Goal: Information Seeking & Learning: Find specific page/section

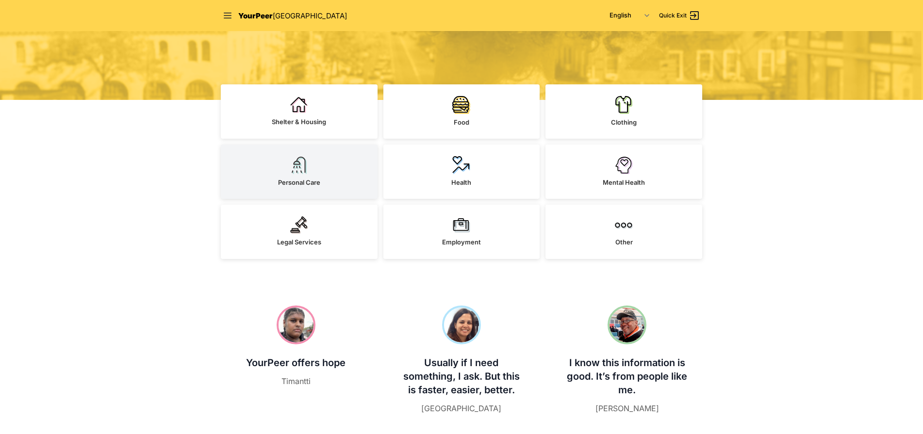
scroll to position [194, 0]
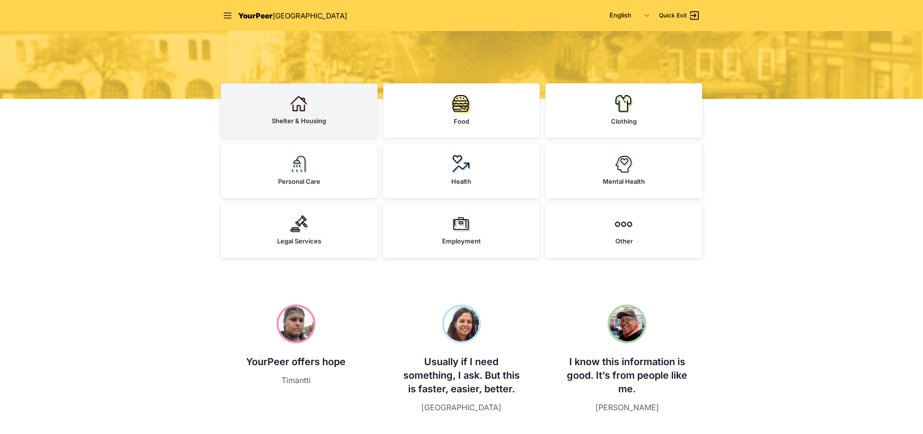
click at [331, 130] on link "Shelter & Housing" at bounding box center [299, 110] width 157 height 54
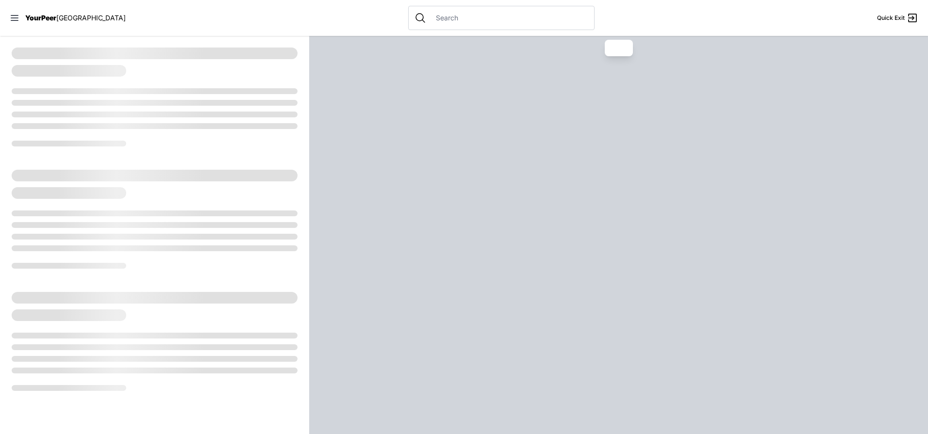
select select "recentlyUpdated"
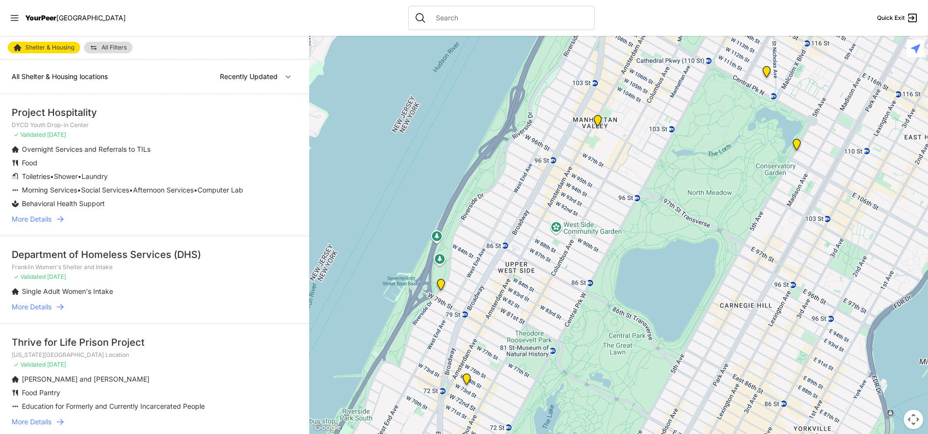
click at [51, 224] on span "More Details" at bounding box center [32, 220] width 40 height 10
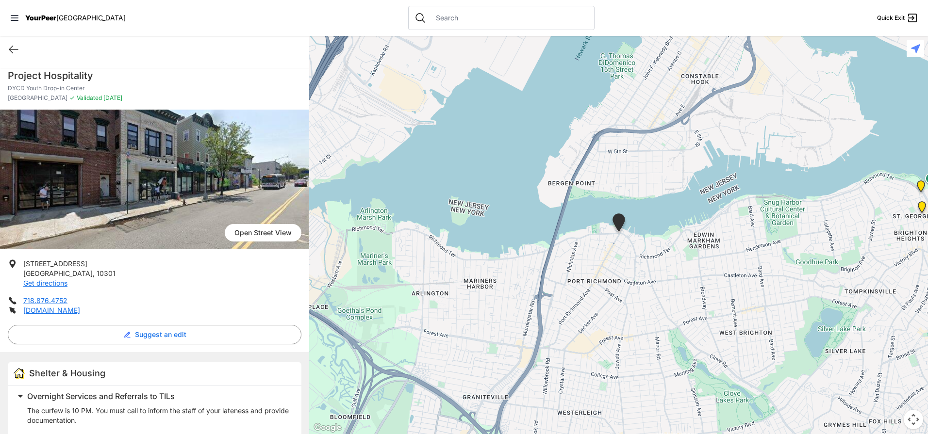
select select "recentlyUpdated"
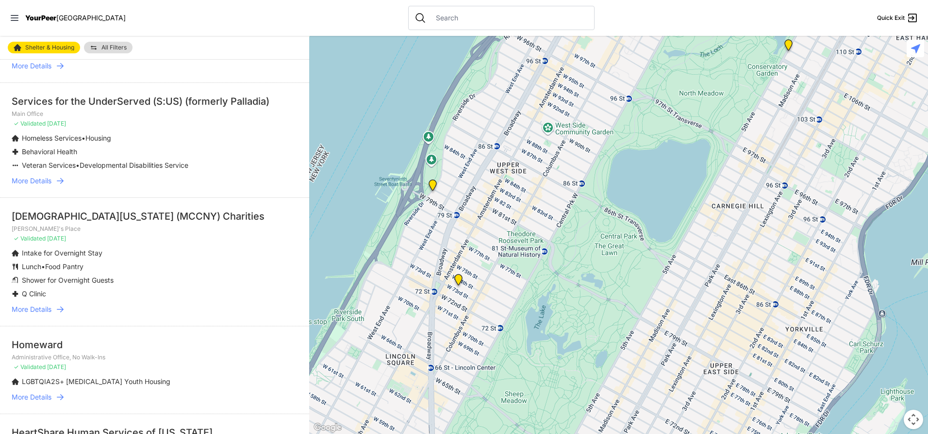
scroll to position [631, 0]
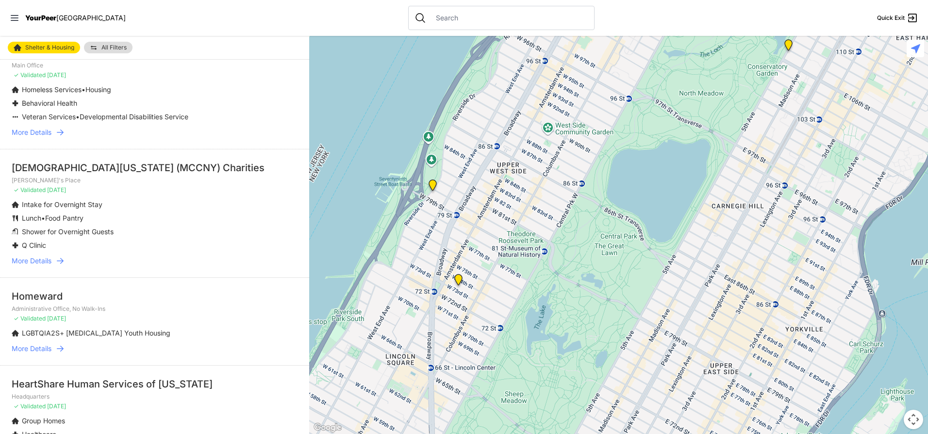
click at [53, 266] on link "More Details" at bounding box center [155, 261] width 286 height 10
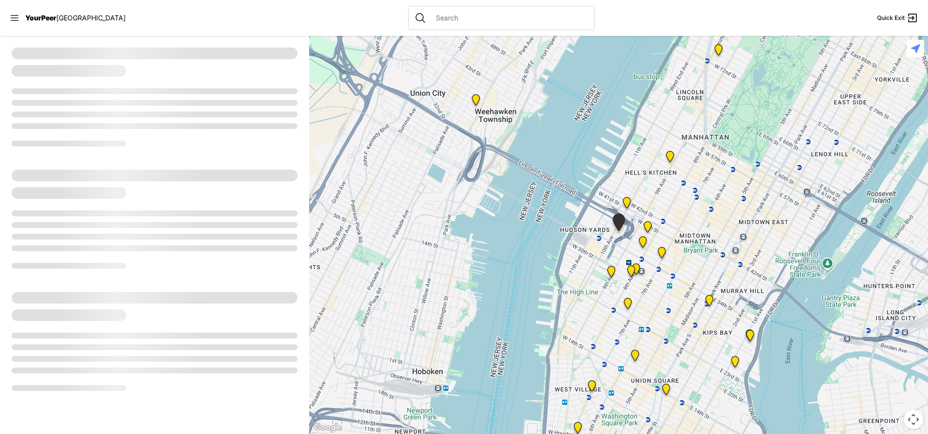
select select "recentlyUpdated"
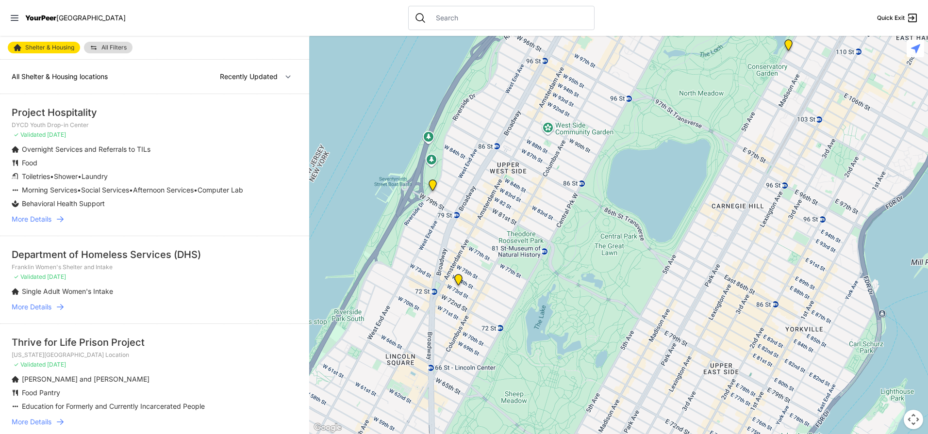
click at [430, 18] on input "text" at bounding box center [509, 18] width 158 height 10
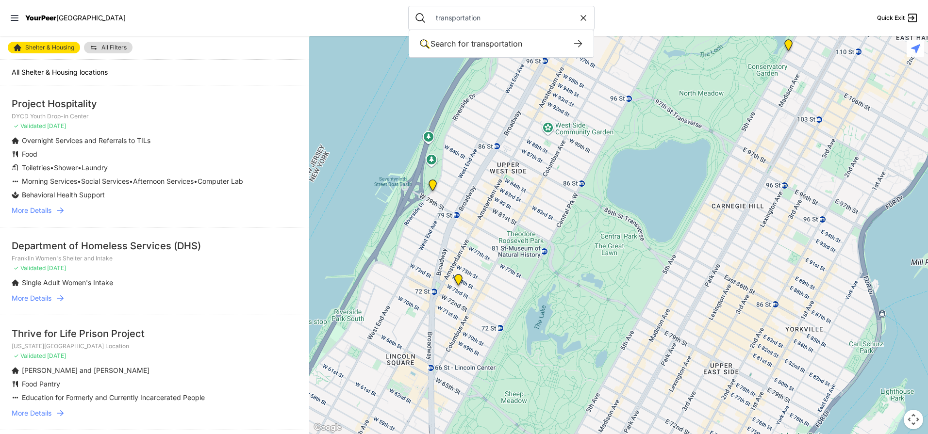
type input "transportation"
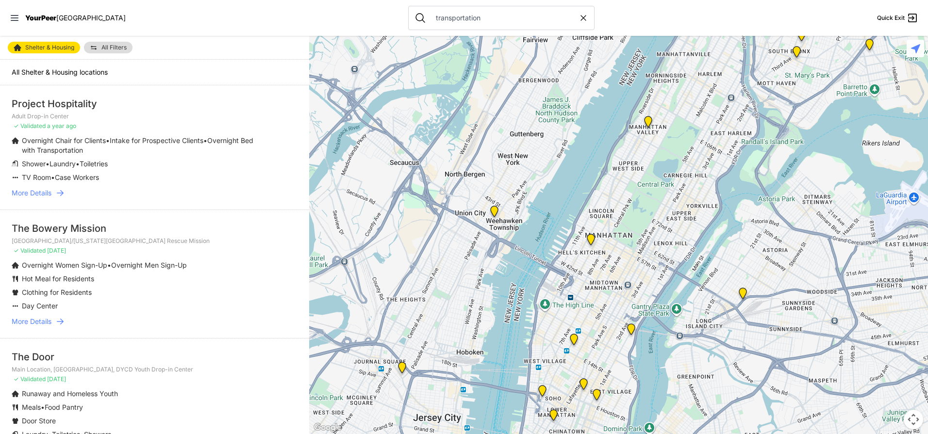
scroll to position [3, 0]
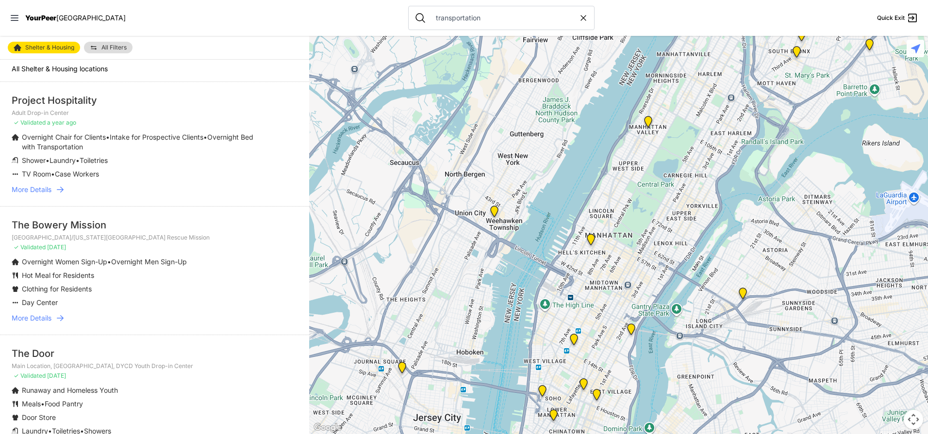
click at [114, 48] on span "All Filters" at bounding box center [113, 48] width 25 height 6
click at [110, 48] on span "All Filters" at bounding box center [113, 48] width 25 height 6
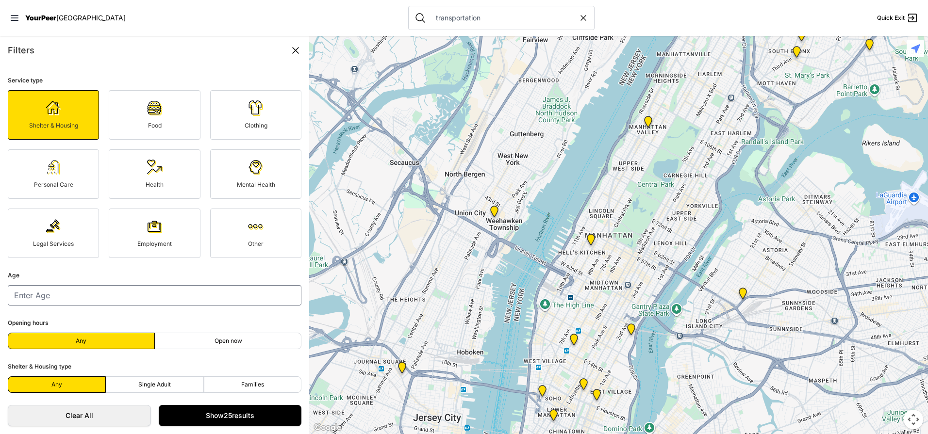
click at [249, 232] on img at bounding box center [256, 227] width 16 height 16
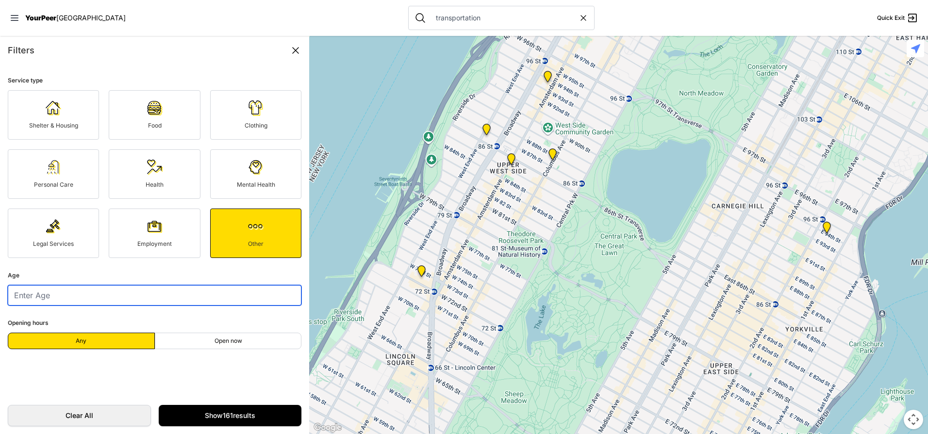
click at [156, 299] on input "number" at bounding box center [155, 295] width 294 height 20
click at [289, 293] on input "1" at bounding box center [155, 295] width 294 height 20
click at [288, 291] on input "2" at bounding box center [155, 295] width 294 height 20
click at [288, 291] on input "3" at bounding box center [155, 295] width 294 height 20
click at [288, 291] on input "4" at bounding box center [155, 295] width 294 height 20
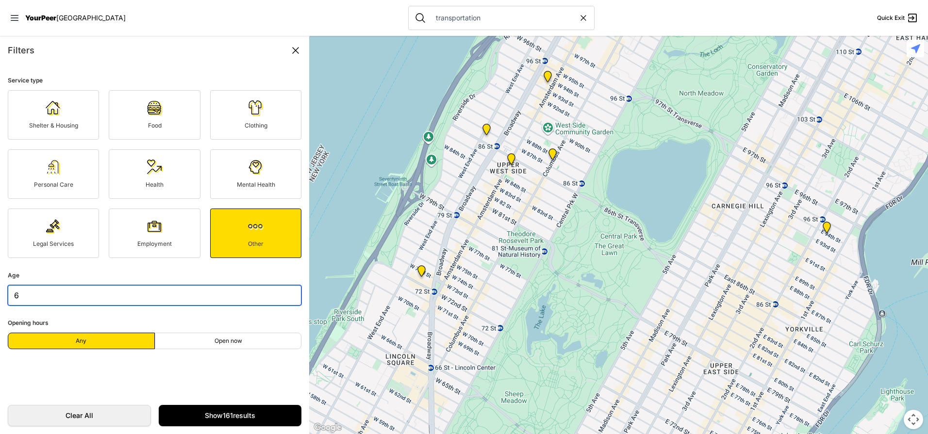
click at [287, 291] on input "6" at bounding box center [155, 295] width 294 height 20
click at [287, 291] on input "7" at bounding box center [155, 295] width 294 height 20
click at [287, 291] on input "8" at bounding box center [155, 295] width 294 height 20
click at [287, 291] on input "9" at bounding box center [155, 295] width 294 height 20
click at [287, 291] on input "10" at bounding box center [155, 295] width 294 height 20
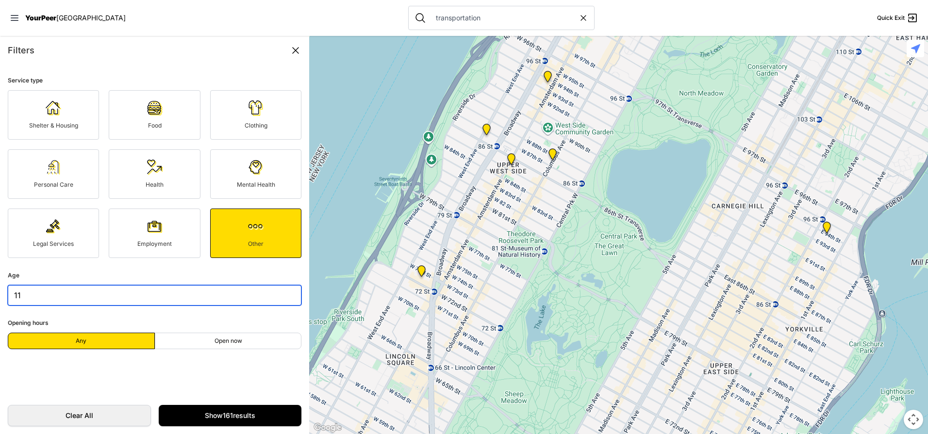
click at [287, 291] on input "11" at bounding box center [155, 295] width 294 height 20
click at [287, 291] on input "12" at bounding box center [155, 295] width 294 height 20
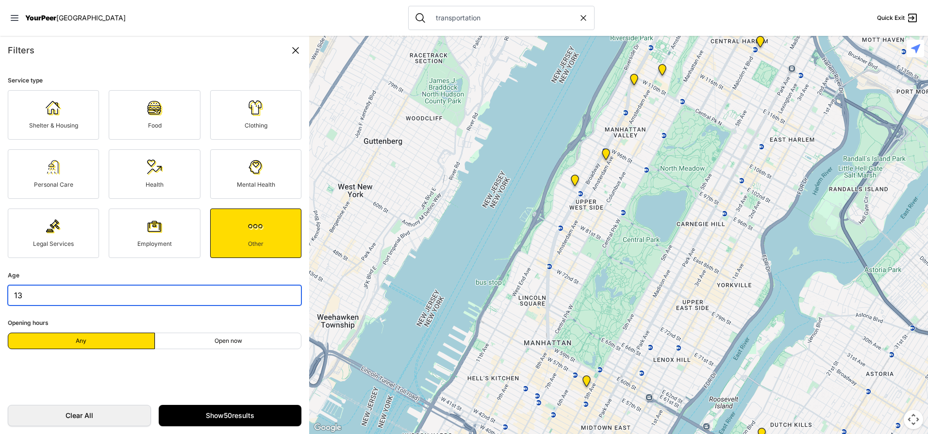
click at [288, 294] on input "13" at bounding box center [155, 295] width 294 height 20
click at [288, 294] on input "14" at bounding box center [155, 295] width 294 height 20
click at [288, 294] on input "15" at bounding box center [155, 295] width 294 height 20
click at [288, 294] on input "16" at bounding box center [155, 295] width 294 height 20
click at [288, 294] on input "17" at bounding box center [155, 295] width 294 height 20
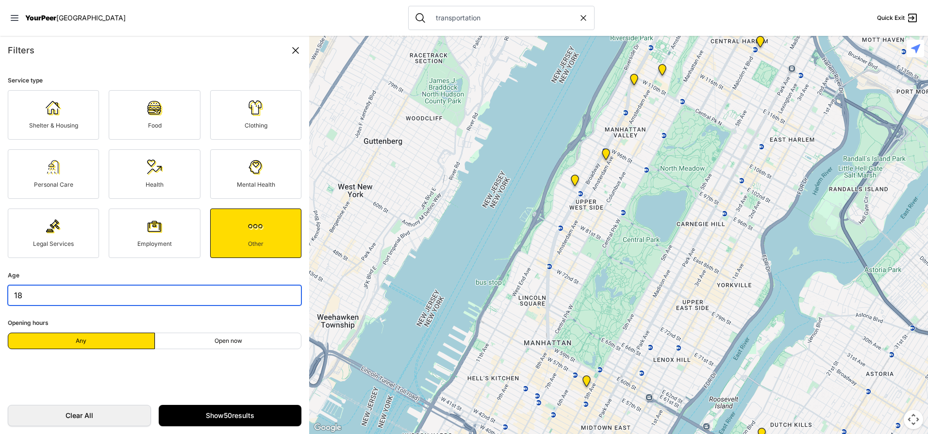
click at [288, 294] on input "18" at bounding box center [155, 295] width 294 height 20
click at [288, 294] on input "19" at bounding box center [155, 295] width 294 height 20
click at [288, 294] on input "20" at bounding box center [155, 295] width 294 height 20
click at [285, 296] on input "19" at bounding box center [155, 295] width 294 height 20
click at [286, 294] on input "20" at bounding box center [155, 295] width 294 height 20
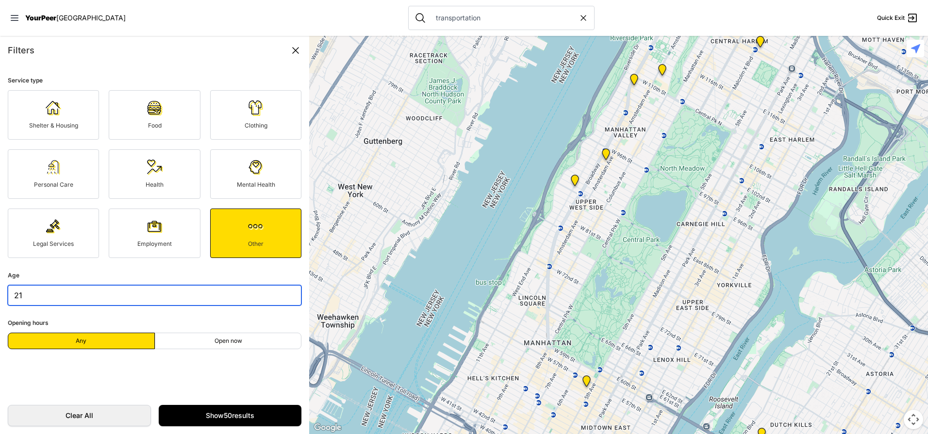
click at [286, 294] on input "21" at bounding box center [155, 295] width 294 height 20
click at [286, 294] on input "22" at bounding box center [155, 295] width 294 height 20
click at [286, 294] on input "23" at bounding box center [155, 295] width 294 height 20
click at [286, 294] on input "24" at bounding box center [155, 295] width 294 height 20
click at [286, 294] on input "25" at bounding box center [155, 295] width 294 height 20
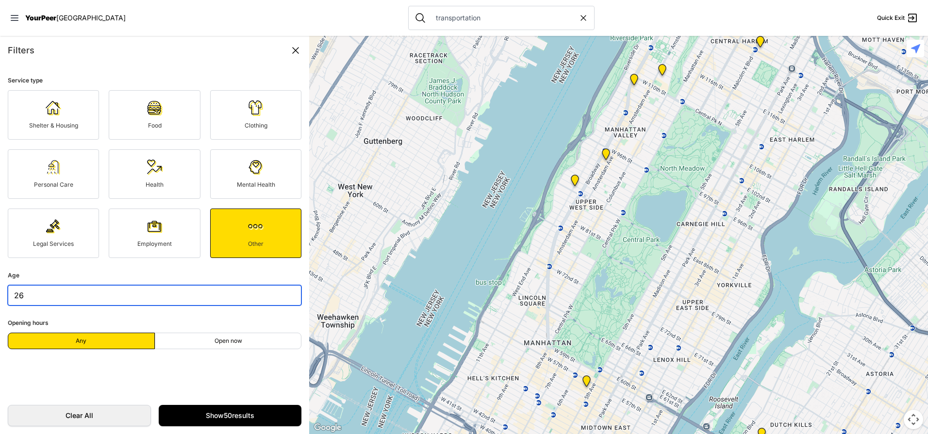
click at [286, 294] on input "26" at bounding box center [155, 295] width 294 height 20
click at [286, 294] on input "27" at bounding box center [155, 295] width 294 height 20
click at [286, 294] on input "28" at bounding box center [155, 295] width 294 height 20
click at [286, 294] on input "29" at bounding box center [155, 295] width 294 height 20
click at [286, 294] on input "31" at bounding box center [155, 295] width 294 height 20
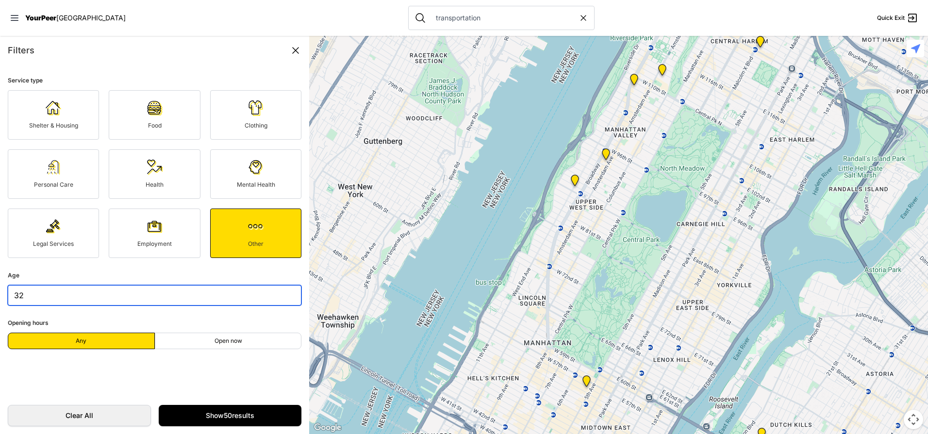
click at [286, 294] on input "32" at bounding box center [155, 295] width 294 height 20
click at [286, 294] on input "33" at bounding box center [155, 295] width 294 height 20
click at [286, 294] on input "34" at bounding box center [155, 295] width 294 height 20
click at [286, 294] on input "35" at bounding box center [155, 295] width 294 height 20
click at [287, 299] on input "34" at bounding box center [155, 295] width 294 height 20
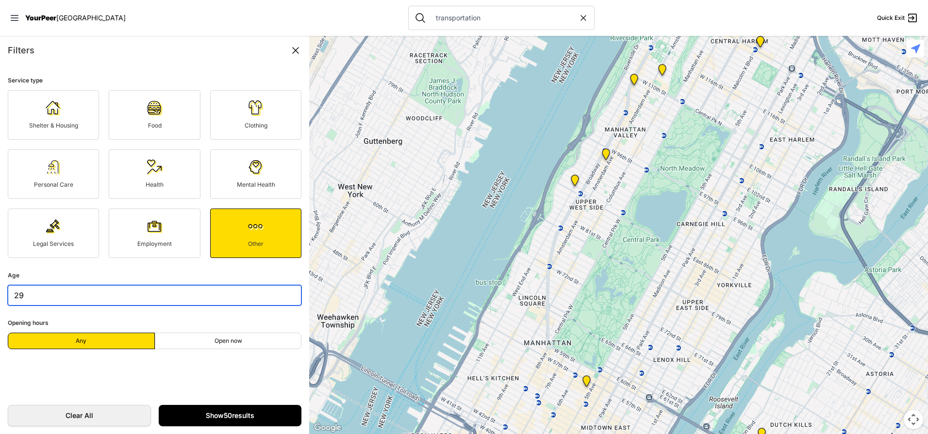
type input "29"
click at [237, 414] on link "Show 50 results" at bounding box center [230, 415] width 143 height 21
click at [236, 414] on link "Show 50 results" at bounding box center [230, 415] width 143 height 21
click at [236, 413] on link "Show 50 results" at bounding box center [230, 415] width 143 height 21
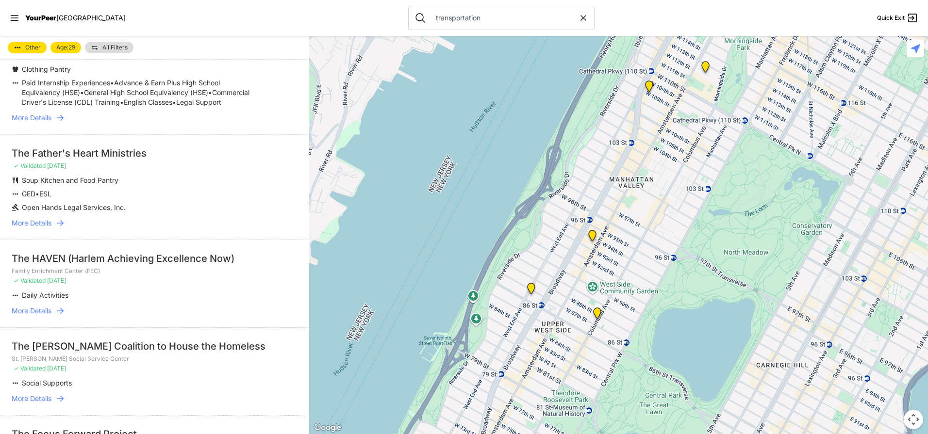
scroll to position [1311, 0]
